Goal: Book appointment/travel/reservation

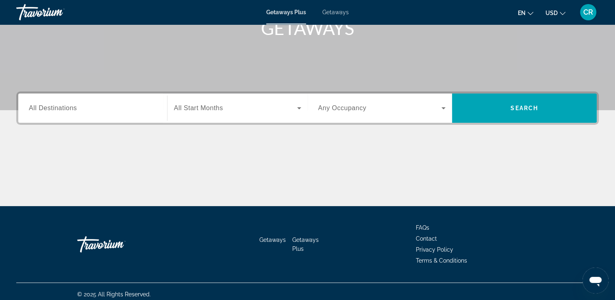
scroll to position [139, 0]
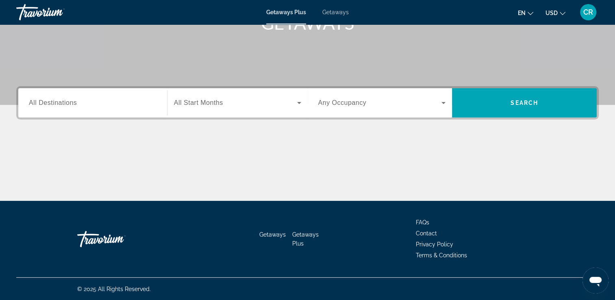
click at [112, 102] on input "Destination All Destinations" at bounding box center [93, 103] width 128 height 10
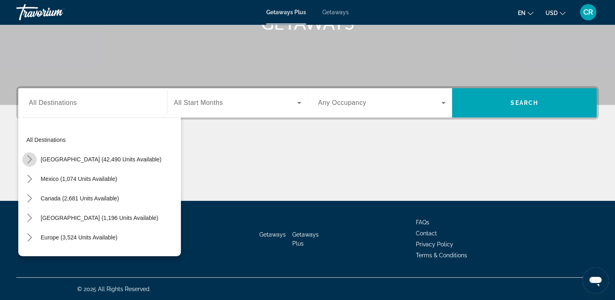
click at [31, 159] on icon "Toggle United States (42,490 units available) submenu" at bounding box center [29, 159] width 4 height 8
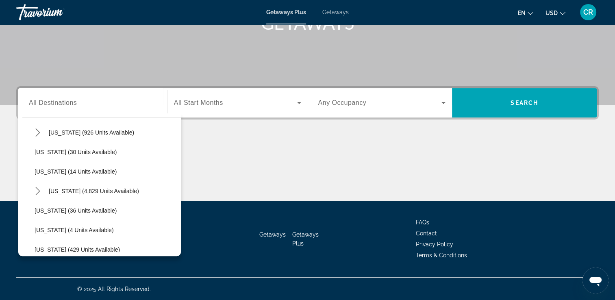
scroll to position [64, 0]
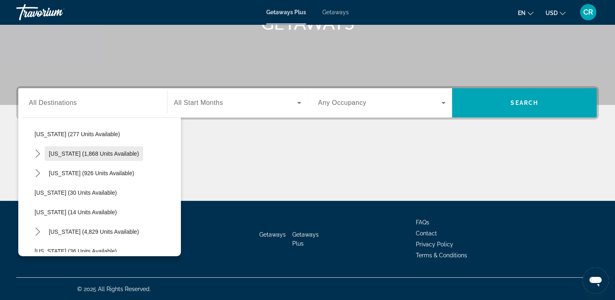
click at [78, 151] on span "[US_STATE] (1,868 units available)" at bounding box center [94, 153] width 90 height 7
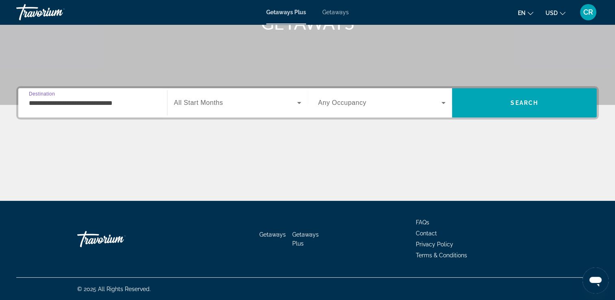
click at [39, 103] on input "**********" at bounding box center [93, 103] width 128 height 10
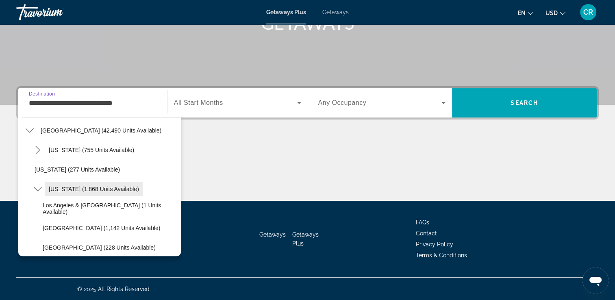
scroll to position [70, 0]
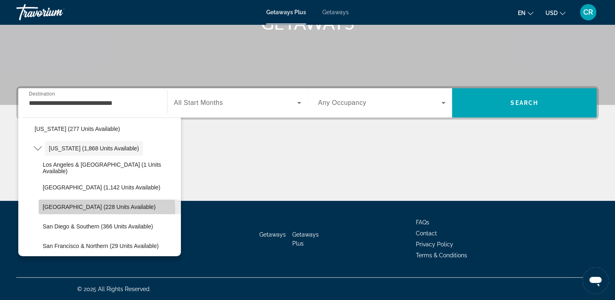
click at [95, 209] on span "[GEOGRAPHIC_DATA] (228 units available)" at bounding box center [99, 207] width 113 height 7
type input "**********"
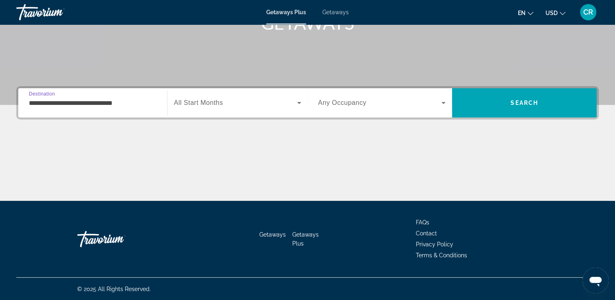
click at [244, 97] on div "Search widget" at bounding box center [237, 103] width 127 height 23
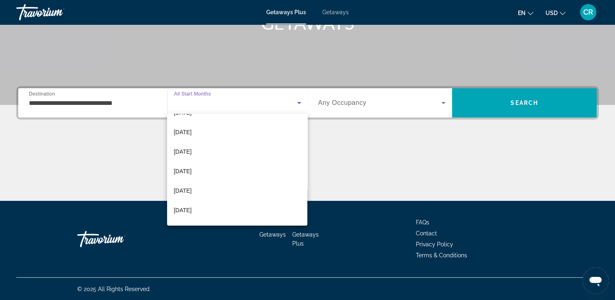
scroll to position [129, 0]
click at [190, 139] on span "[DATE]" at bounding box center [183, 135] width 18 height 10
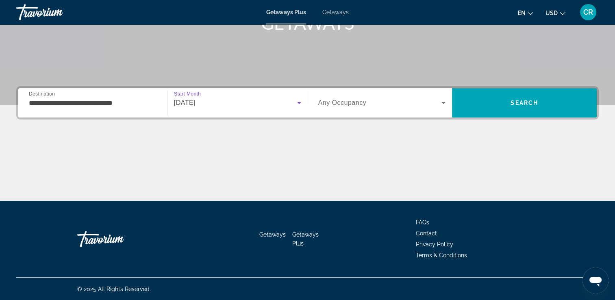
click at [411, 100] on span "Search widget" at bounding box center [380, 103] width 124 height 10
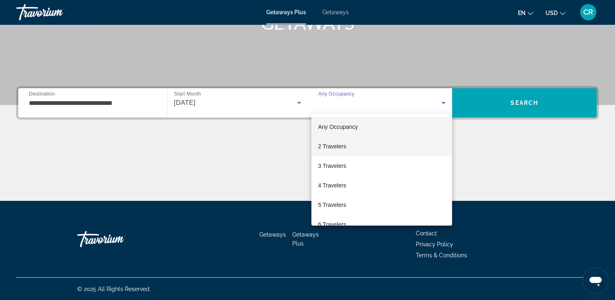
click at [355, 146] on mat-option "2 Travelers" at bounding box center [382, 147] width 141 height 20
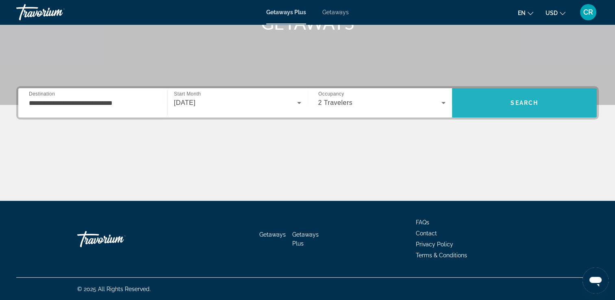
click at [516, 103] on span "Search" at bounding box center [525, 103] width 28 height 7
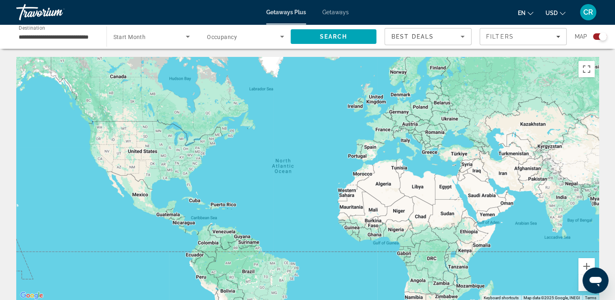
click at [150, 39] on span "Search widget" at bounding box center [149, 37] width 73 height 10
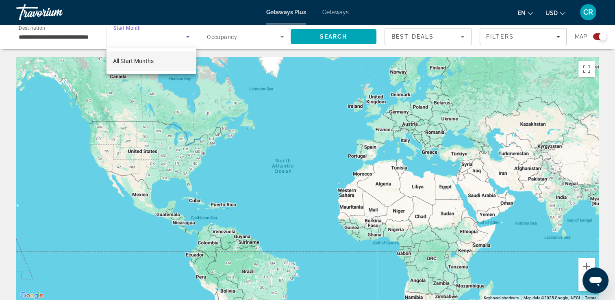
click at [142, 64] on span "All Start Months" at bounding box center [133, 61] width 41 height 7
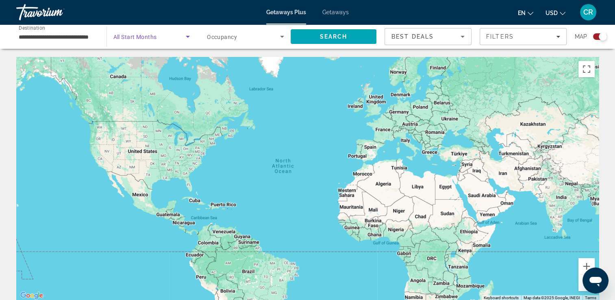
click at [44, 35] on input "**********" at bounding box center [57, 37] width 77 height 10
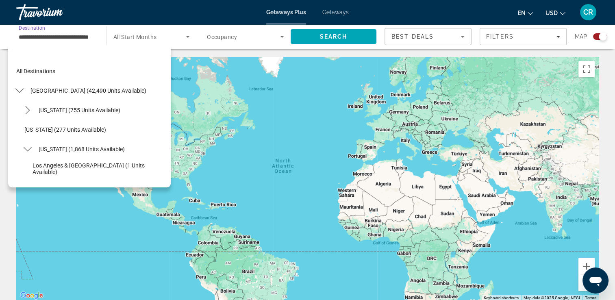
scroll to position [87, 0]
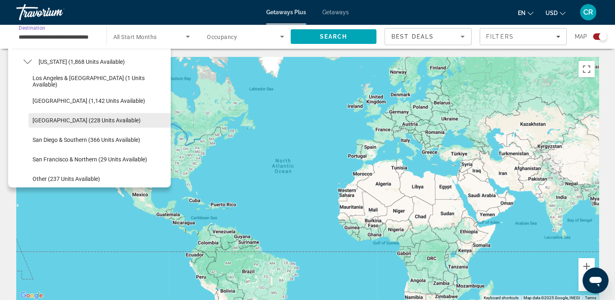
click at [59, 118] on span "[GEOGRAPHIC_DATA] (228 units available)" at bounding box center [87, 120] width 108 height 7
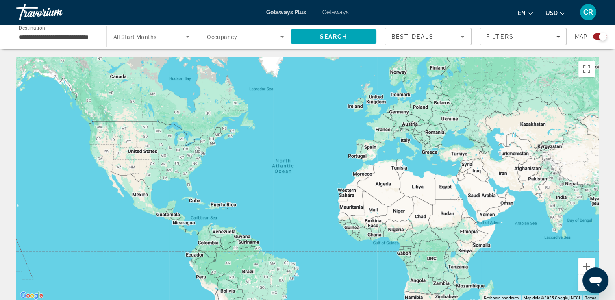
click at [150, 39] on span "All Start Months" at bounding box center [135, 37] width 44 height 7
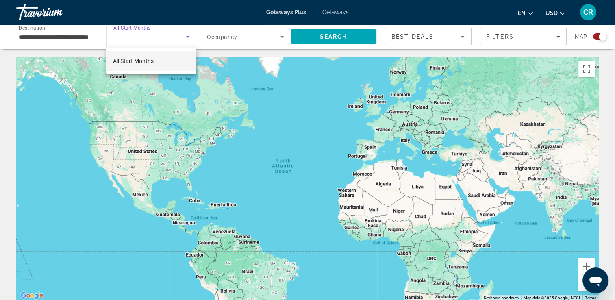
click at [149, 65] on span "All Start Months" at bounding box center [133, 61] width 41 height 10
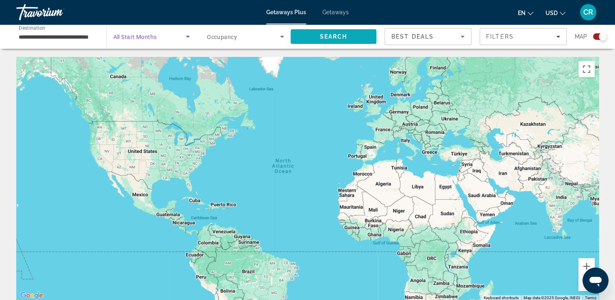
click at [309, 44] on span "Search" at bounding box center [334, 37] width 86 height 20
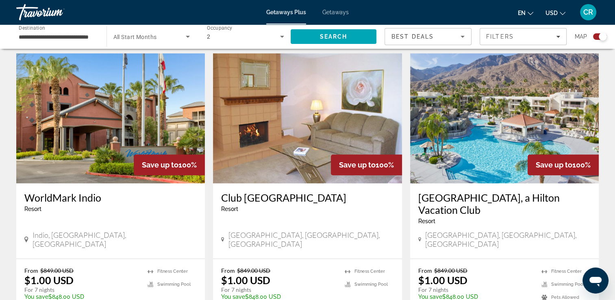
scroll to position [600, 0]
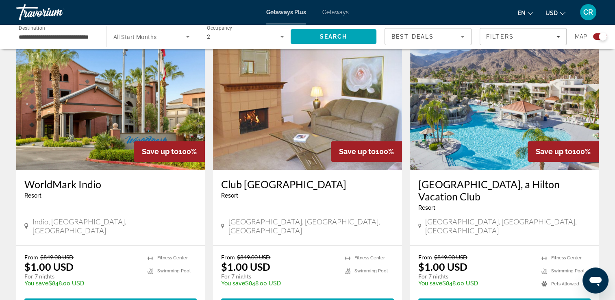
click at [83, 106] on img "Main content" at bounding box center [110, 105] width 189 height 130
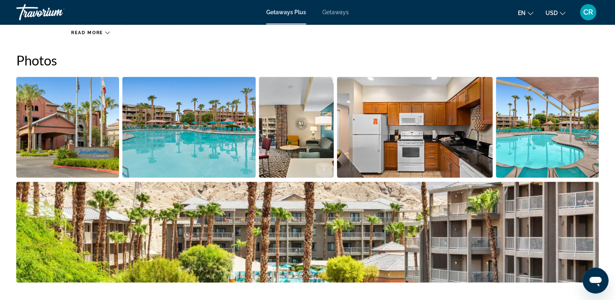
scroll to position [366, 0]
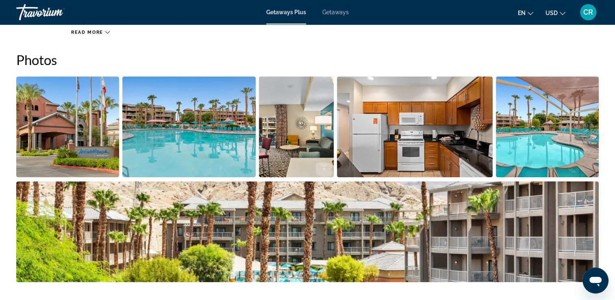
click at [92, 140] on img "Open full-screen image slider" at bounding box center [67, 126] width 103 height 101
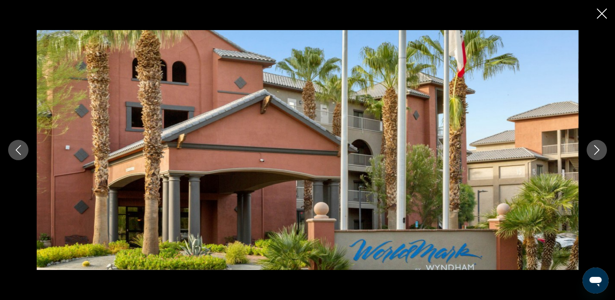
click at [594, 150] on icon "Next image" at bounding box center [597, 150] width 10 height 10
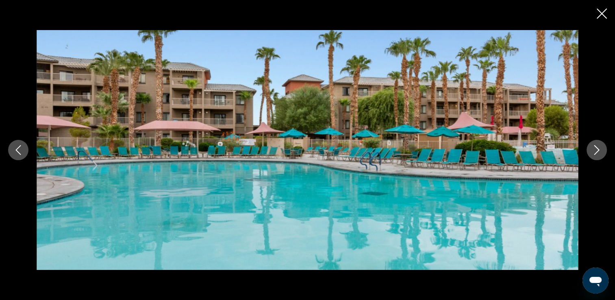
click at [594, 150] on icon "Next image" at bounding box center [597, 150] width 10 height 10
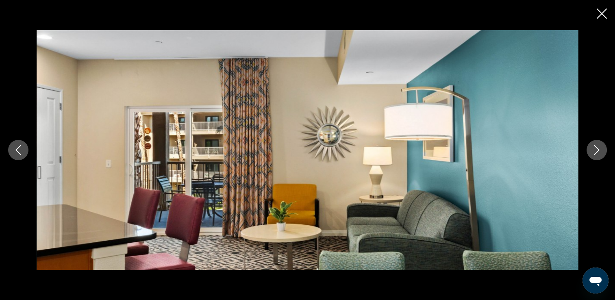
click at [595, 150] on icon "Next image" at bounding box center [597, 150] width 10 height 10
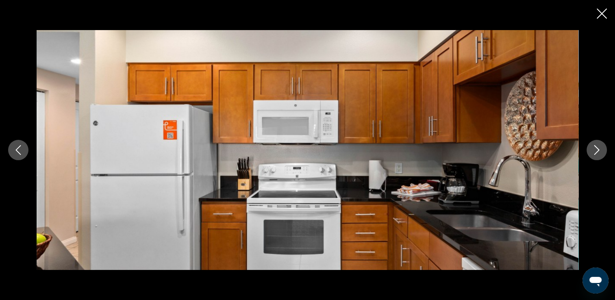
click at [600, 150] on icon "Next image" at bounding box center [597, 150] width 10 height 10
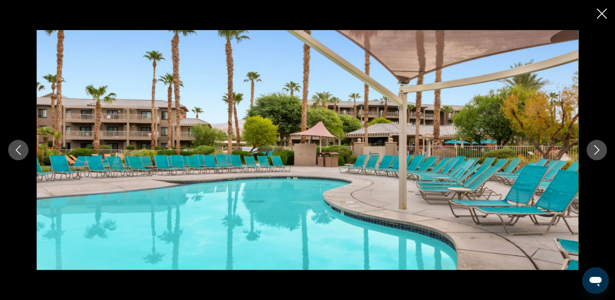
click at [599, 150] on icon "Next image" at bounding box center [597, 150] width 5 height 10
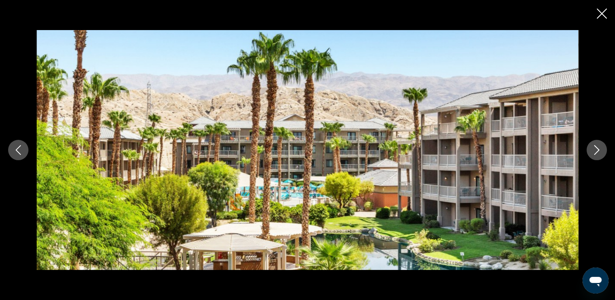
click at [599, 150] on icon "Next image" at bounding box center [597, 150] width 5 height 10
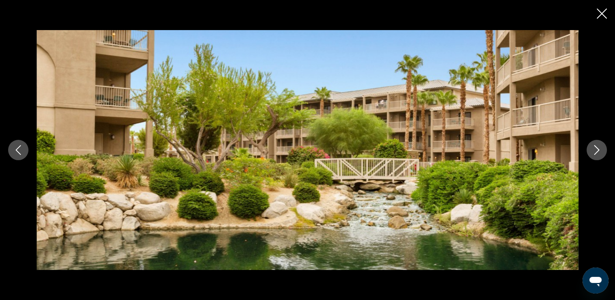
click at [599, 150] on icon "Next image" at bounding box center [597, 150] width 5 height 10
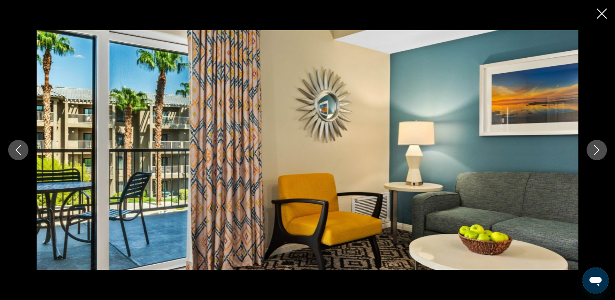
click at [599, 150] on icon "Next image" at bounding box center [597, 150] width 5 height 10
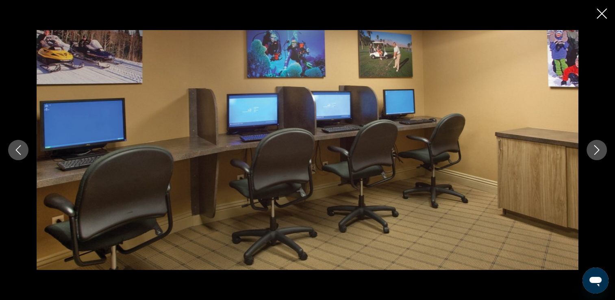
click at [595, 153] on icon "Next image" at bounding box center [597, 150] width 10 height 10
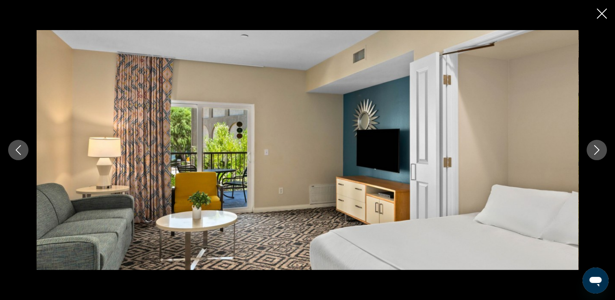
click at [595, 153] on icon "Next image" at bounding box center [597, 150] width 10 height 10
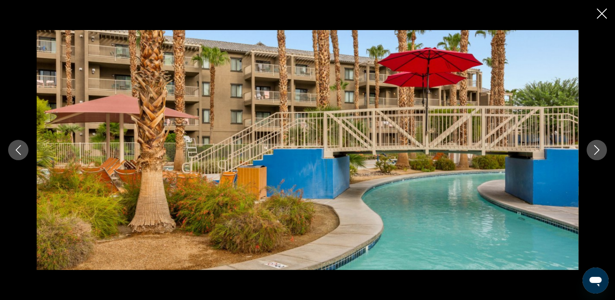
click at [595, 153] on icon "Next image" at bounding box center [597, 150] width 10 height 10
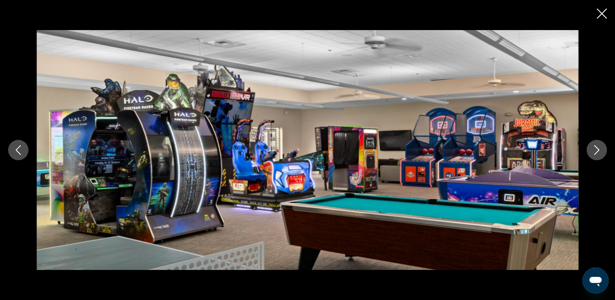
click at [595, 153] on icon "Next image" at bounding box center [597, 150] width 10 height 10
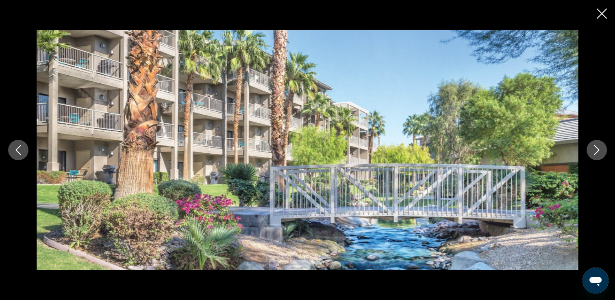
click at [595, 153] on icon "Next image" at bounding box center [597, 150] width 10 height 10
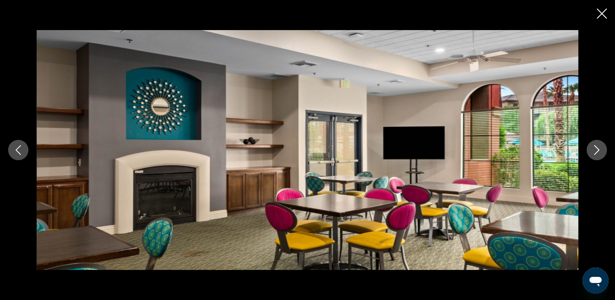
click at [596, 154] on icon "Next image" at bounding box center [597, 150] width 10 height 10
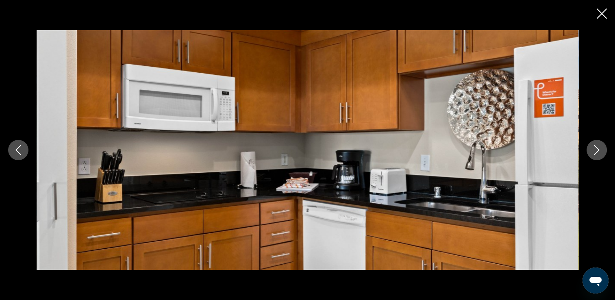
click at [604, 16] on icon "Close slideshow" at bounding box center [602, 14] width 10 height 10
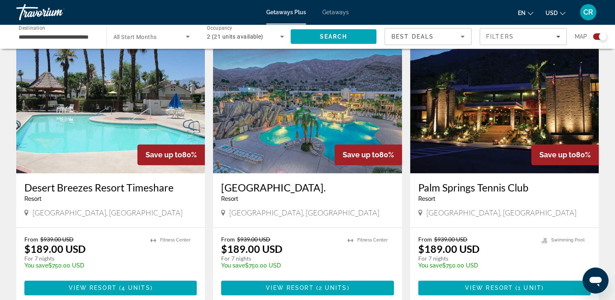
scroll to position [1139, 0]
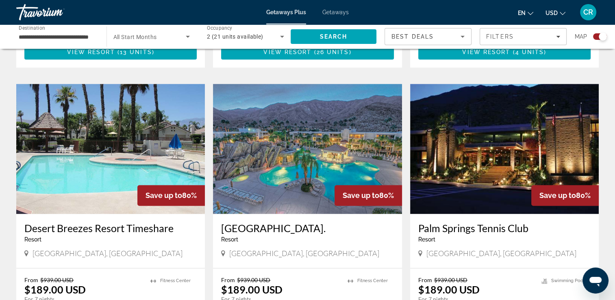
click at [475, 120] on img "Main content" at bounding box center [504, 149] width 189 height 130
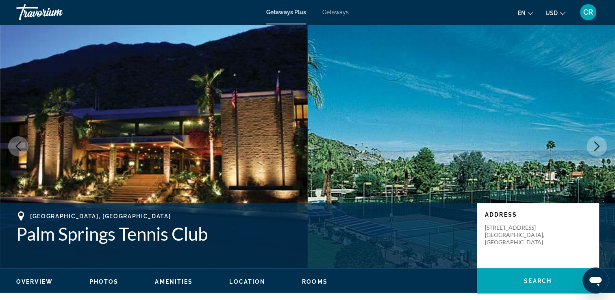
click at [597, 146] on icon "Next image" at bounding box center [597, 147] width 10 height 10
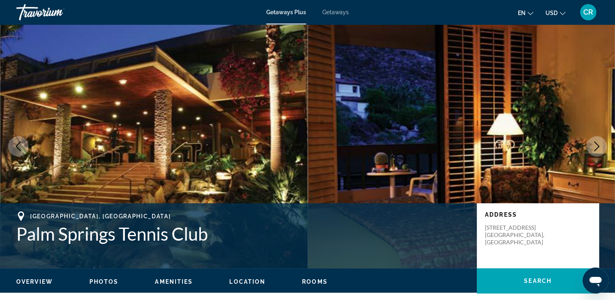
click at [597, 146] on icon "Next image" at bounding box center [597, 147] width 10 height 10
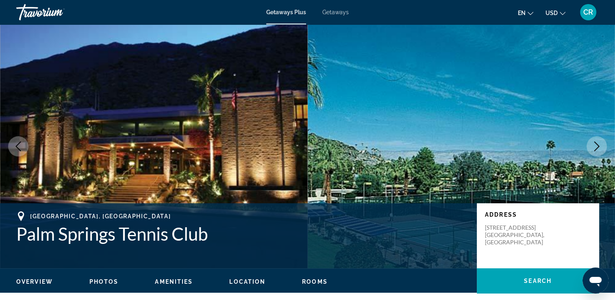
click at [598, 146] on icon "Next image" at bounding box center [597, 147] width 10 height 10
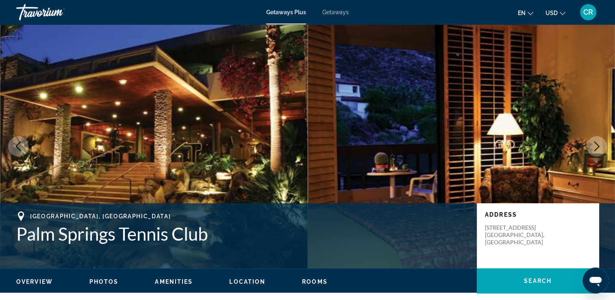
click at [599, 146] on icon "Next image" at bounding box center [597, 147] width 5 height 10
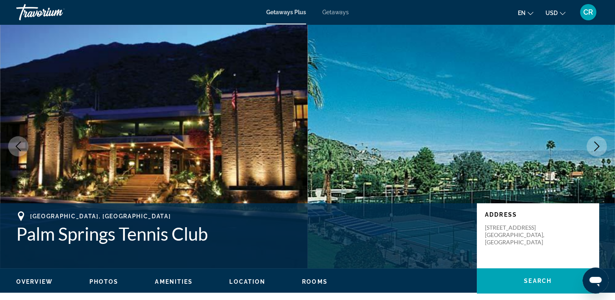
click at [601, 146] on icon "Next image" at bounding box center [597, 147] width 10 height 10
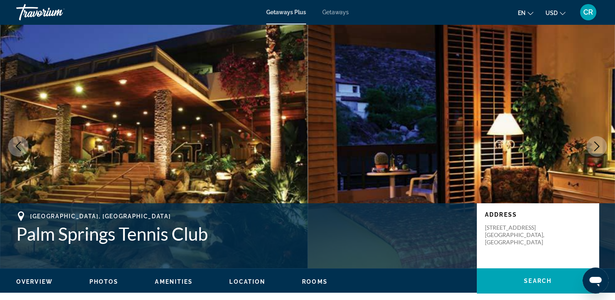
click at [601, 146] on icon "Next image" at bounding box center [597, 147] width 10 height 10
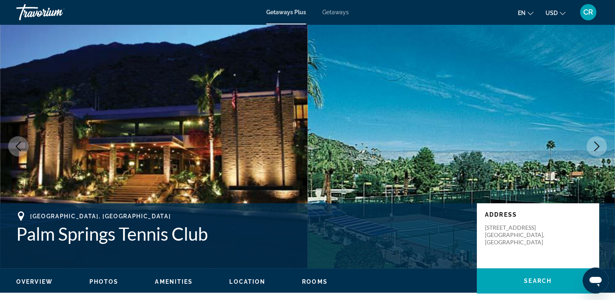
click at [601, 146] on icon "Next image" at bounding box center [597, 147] width 10 height 10
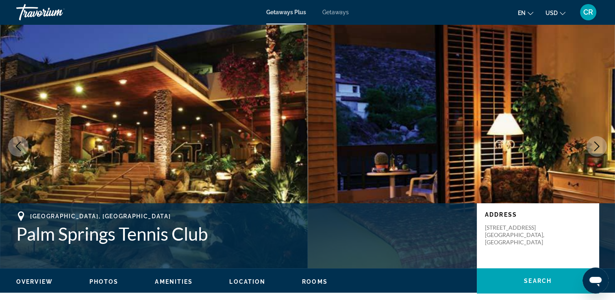
click at [601, 146] on icon "Next image" at bounding box center [597, 147] width 10 height 10
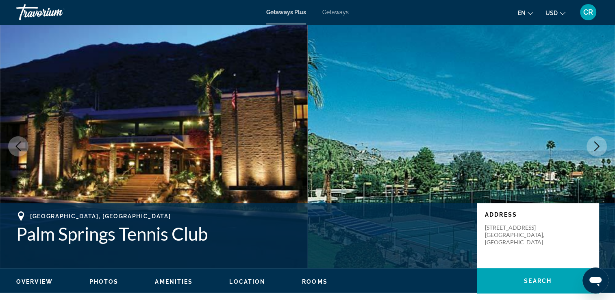
click at [601, 146] on icon "Next image" at bounding box center [597, 147] width 10 height 10
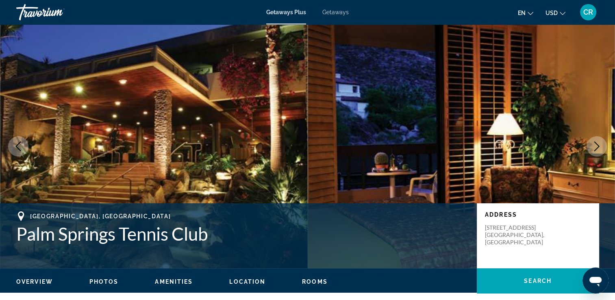
click at [596, 146] on icon "Next image" at bounding box center [597, 147] width 10 height 10
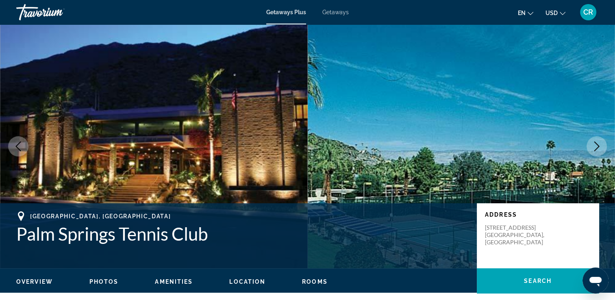
click at [596, 146] on icon "Next image" at bounding box center [597, 147] width 10 height 10
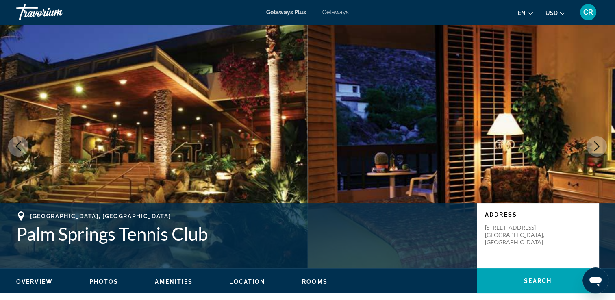
click at [596, 146] on icon "Next image" at bounding box center [597, 147] width 10 height 10
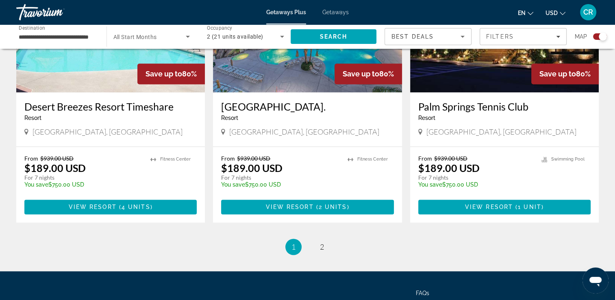
scroll to position [1261, 0]
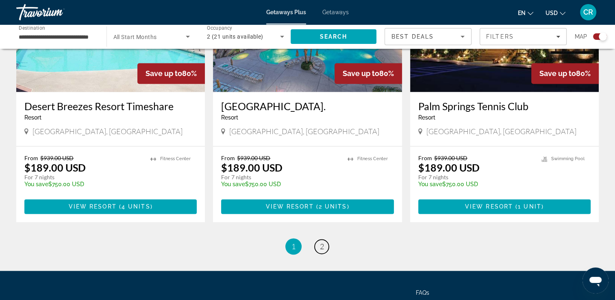
click at [319, 240] on link "page 2" at bounding box center [322, 247] width 14 height 14
